Goal: Check status

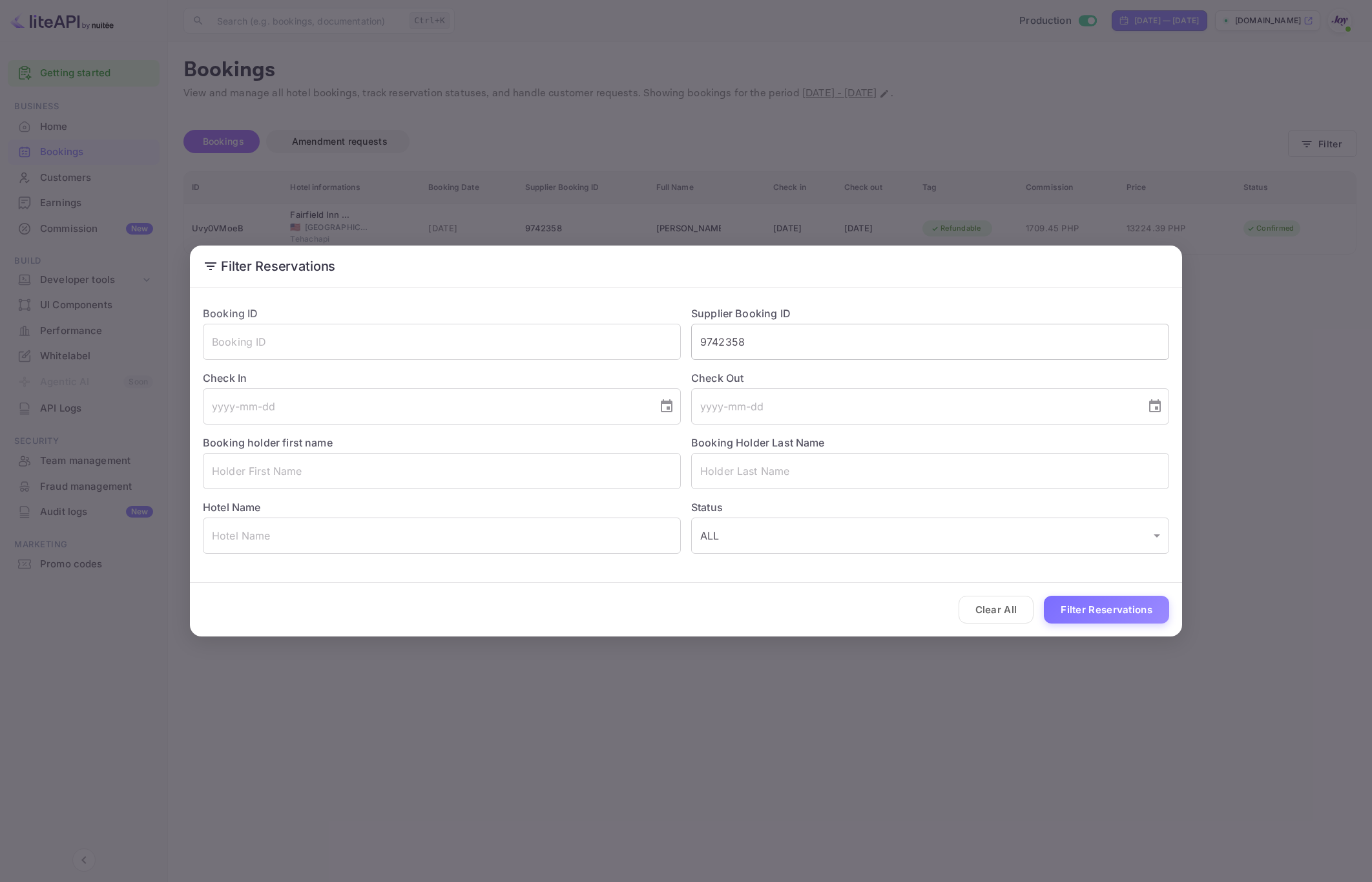
click at [792, 355] on input "9742358" at bounding box center [930, 342] width 478 height 36
click at [792, 353] on input "9742358" at bounding box center [930, 342] width 478 height 36
paste input "386866"
type input "9386866"
click at [1100, 620] on button "Filter Reservations" at bounding box center [1106, 609] width 126 height 28
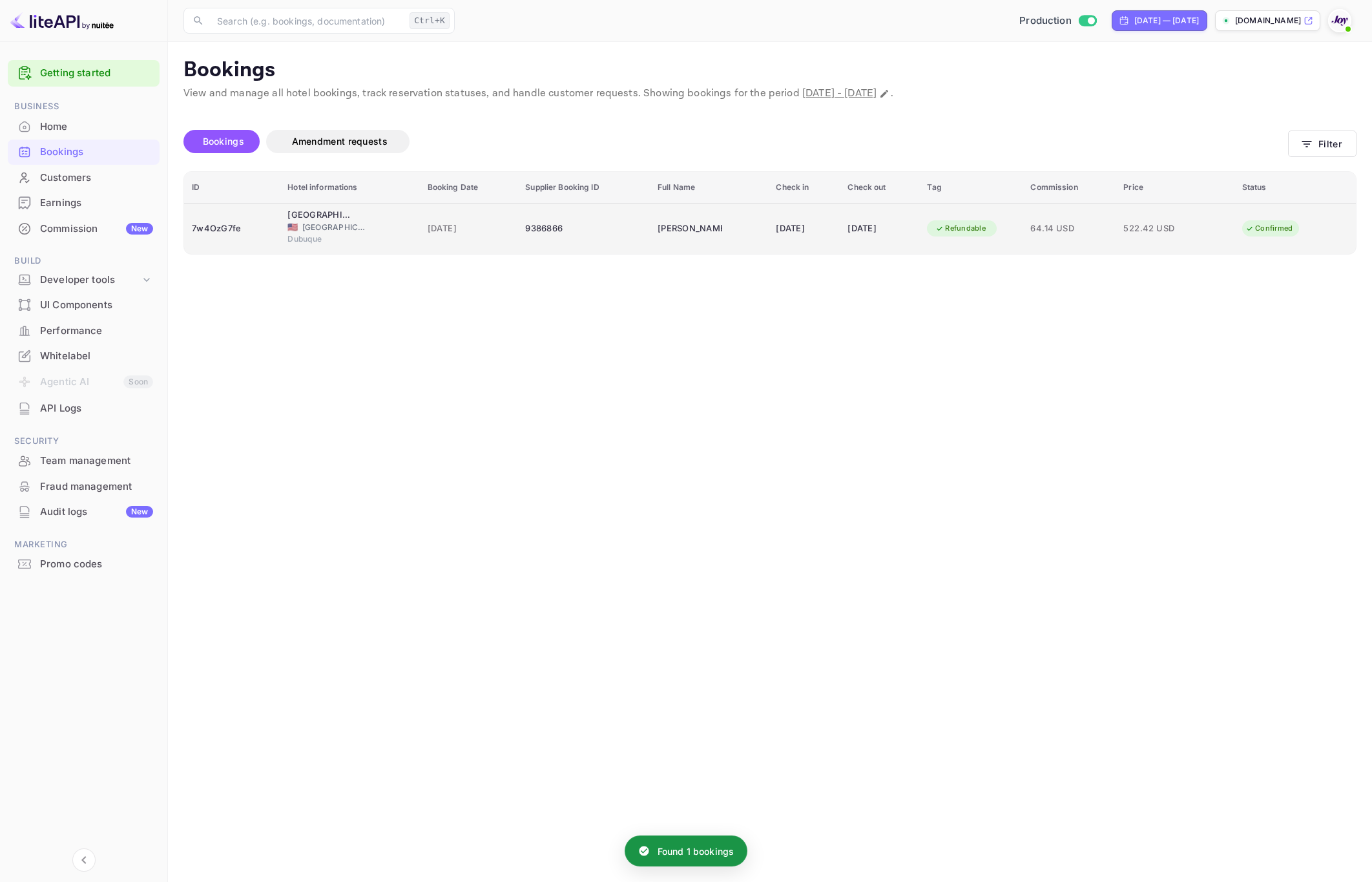
click at [621, 219] on div "9386866" at bounding box center [583, 229] width 117 height 21
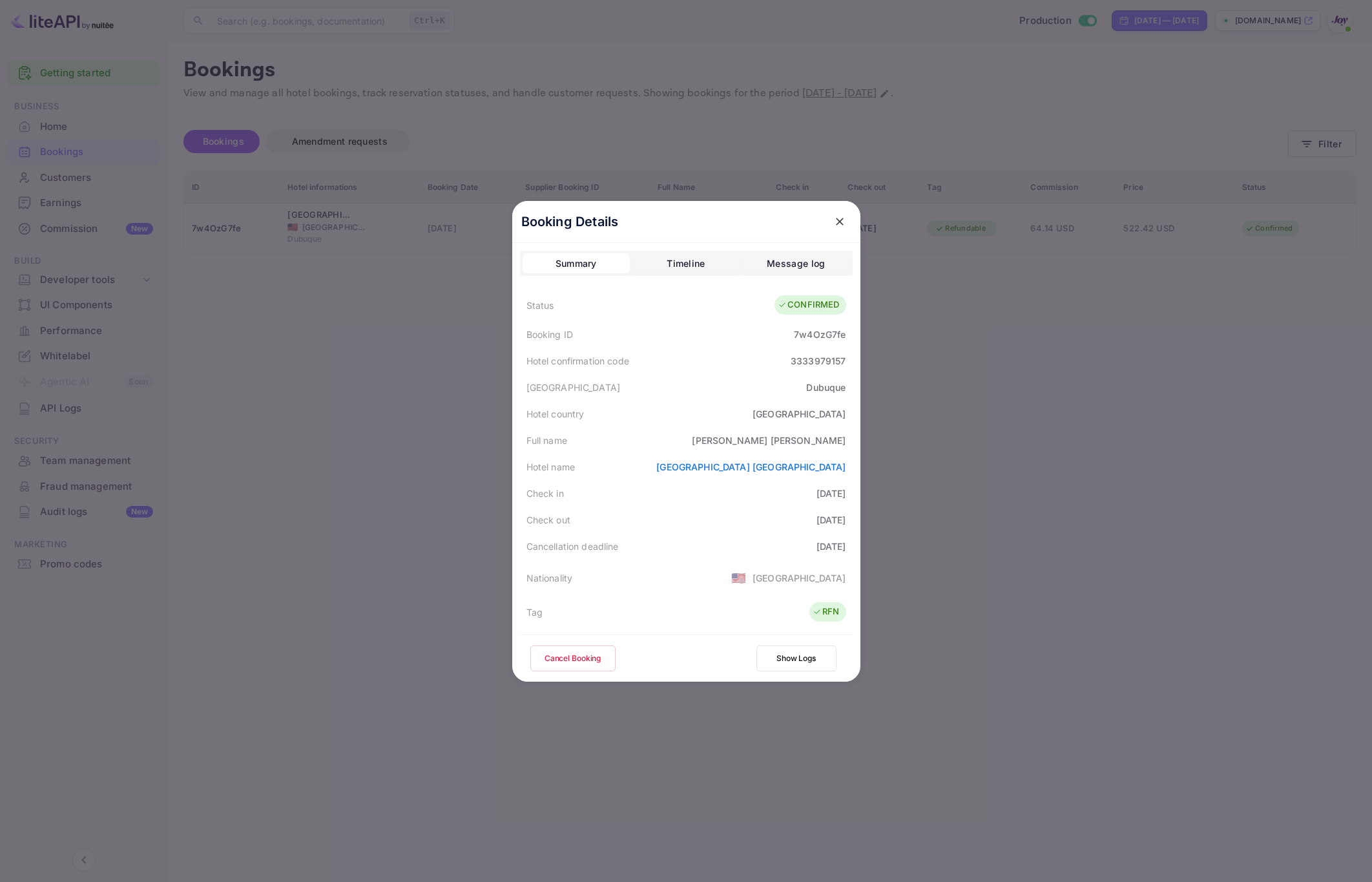
drag, startPoint x: 1088, startPoint y: 609, endPoint x: 576, endPoint y: 477, distance: 528.7
click at [576, 477] on div "Booking Details Summary Timeline Message log Status CONFIRMED Booking ID 7w4OzG…" at bounding box center [686, 441] width 1372 height 882
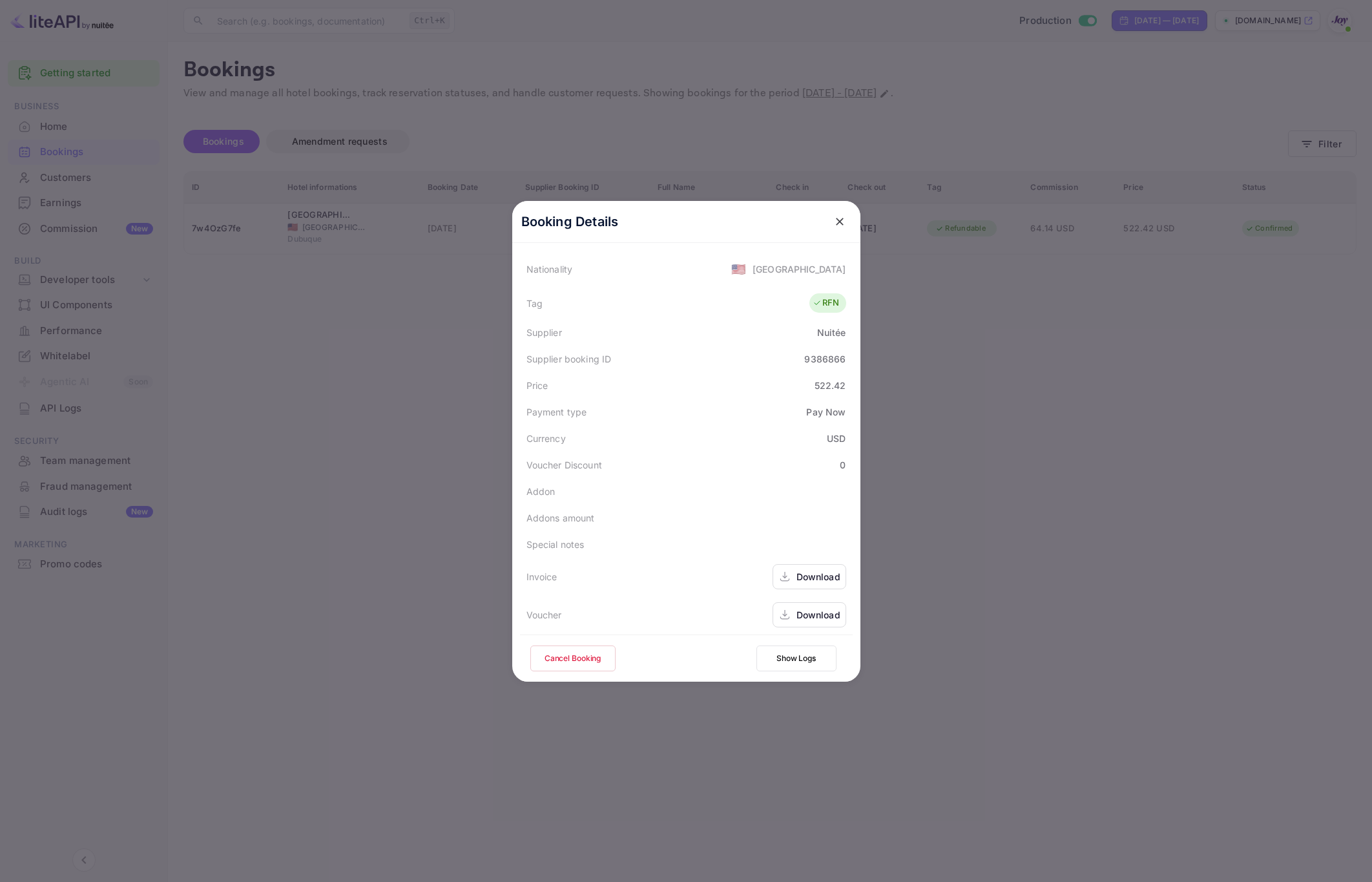
scroll to position [315, 0]
click at [1005, 483] on div at bounding box center [686, 441] width 1372 height 882
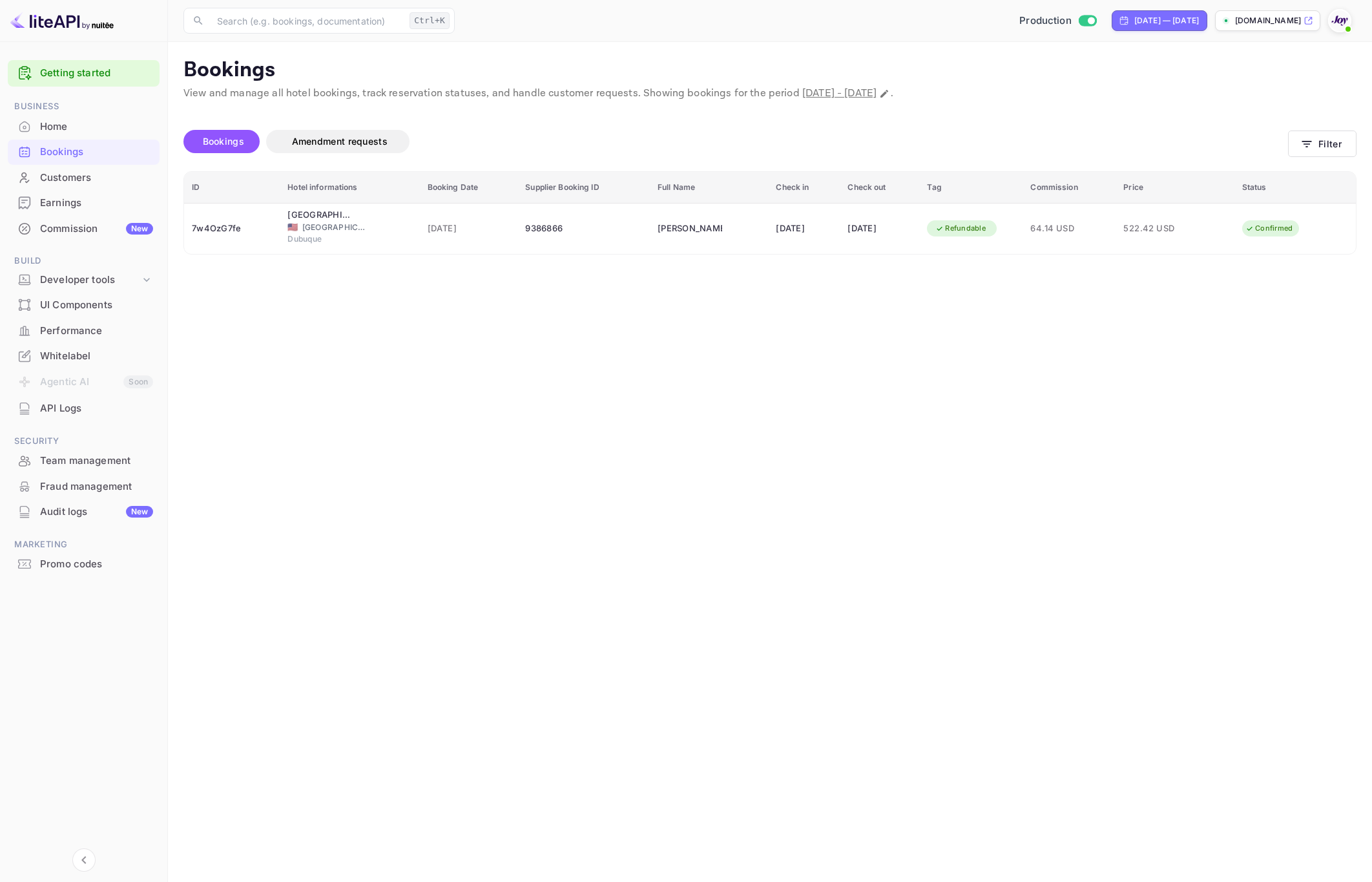
click at [491, 543] on main "Bookings View and manage all hotel bookings, track reservation statuses, and ha…" at bounding box center [769, 462] width 1204 height 840
click at [1312, 149] on icon "button" at bounding box center [1306, 143] width 12 height 12
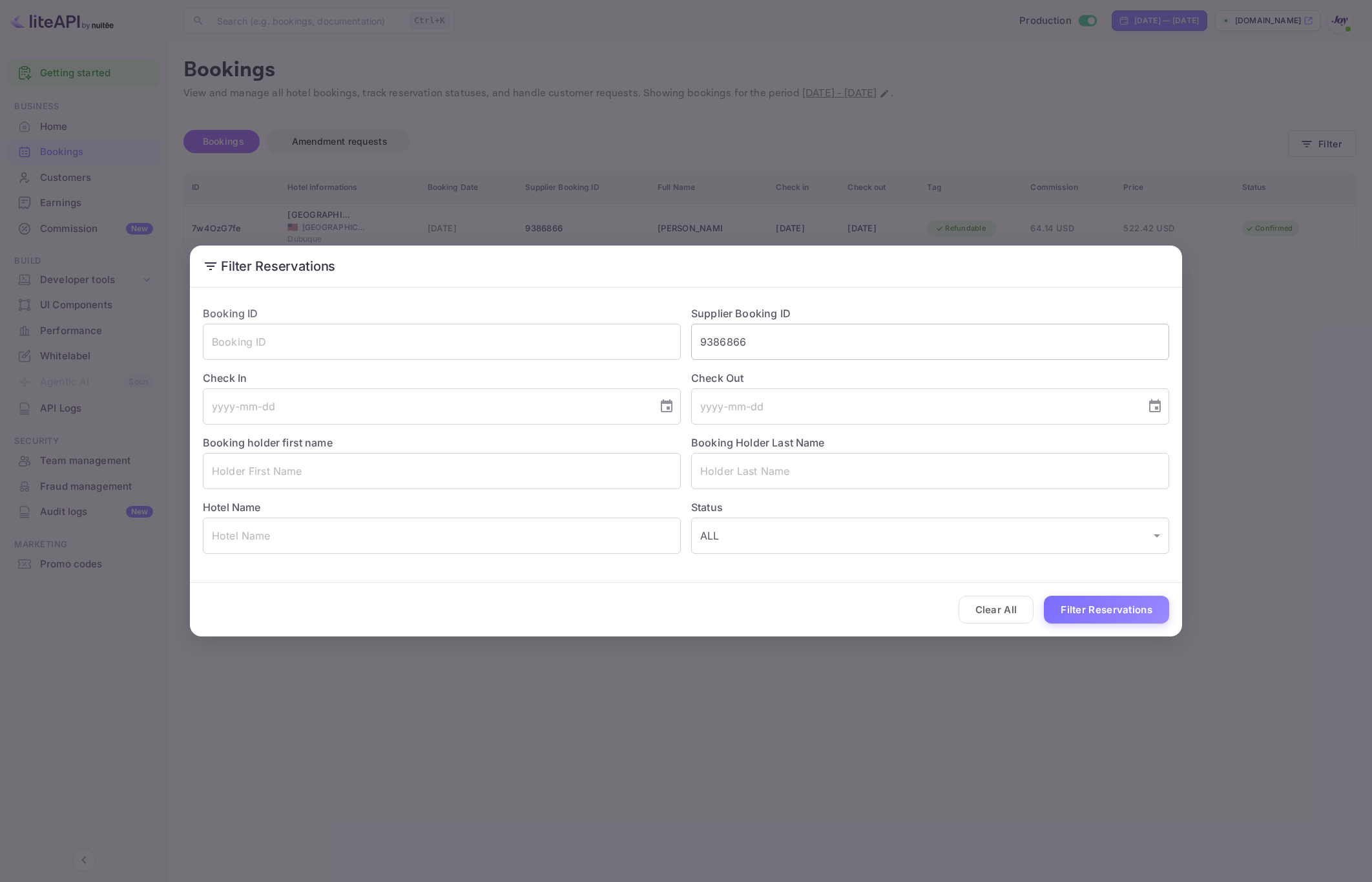
click at [777, 335] on input "9386866" at bounding box center [930, 342] width 478 height 36
paste input "831651135"
type input "831651135"
click at [1123, 605] on button "Filter Reservations" at bounding box center [1106, 609] width 126 height 28
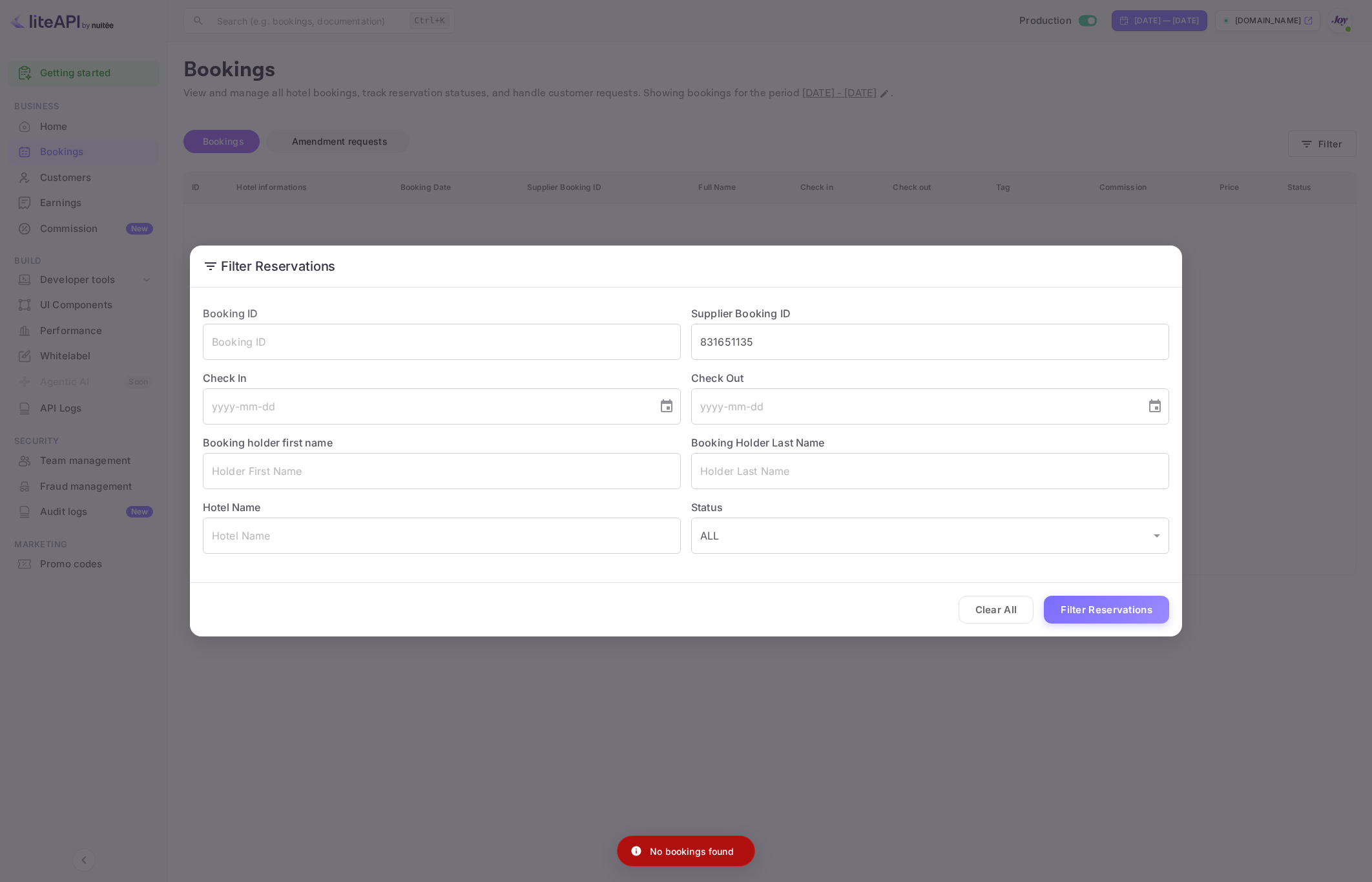
click at [937, 680] on div "Filter Reservations Booking ID ​ Supplier Booking ID 831651135 ​ Check In ​ Che…" at bounding box center [686, 441] width 1372 height 882
